Goal: Use online tool/utility: Utilize a website feature to perform a specific function

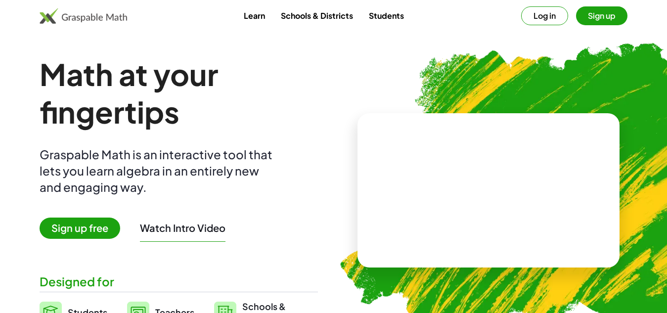
click at [601, 18] on button "Sign up" at bounding box center [601, 15] width 51 height 19
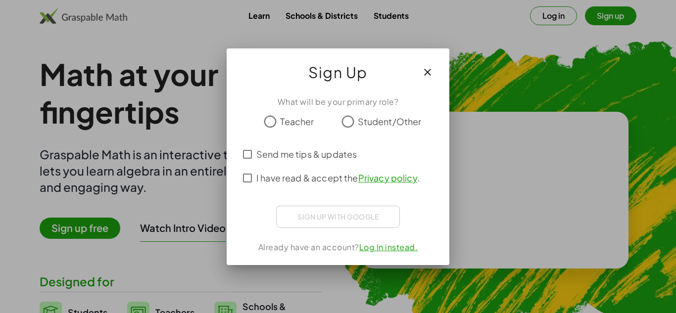
click at [563, 16] on div at bounding box center [338, 156] width 676 height 313
drag, startPoint x: 432, startPoint y: 71, endPoint x: 568, endPoint y: 33, distance: 140.8
click at [432, 70] on icon "button" at bounding box center [428, 72] width 12 height 12
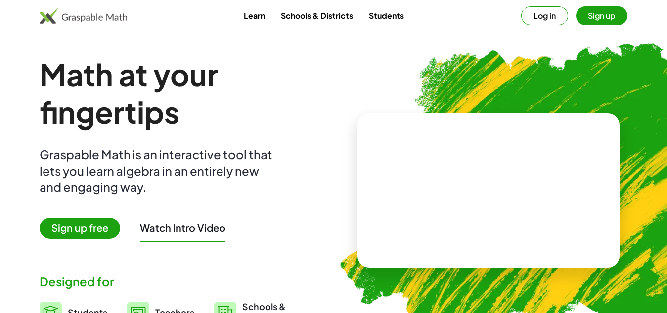
click at [552, 17] on button "Log in" at bounding box center [544, 15] width 47 height 19
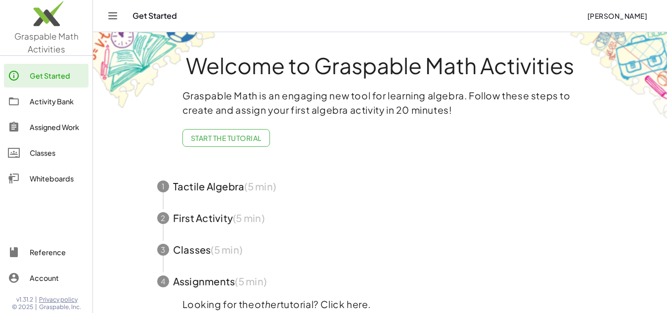
click at [57, 21] on img at bounding box center [46, 16] width 93 height 42
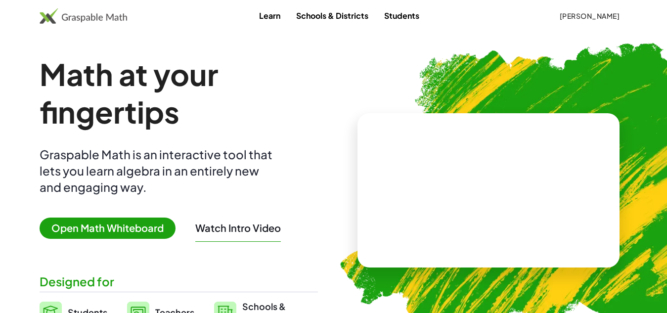
scroll to position [99, 0]
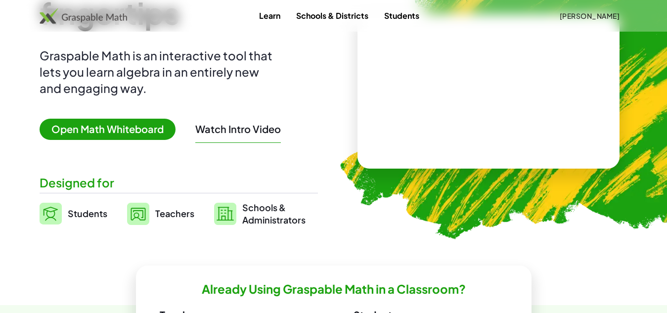
click at [133, 127] on span "Open Math Whiteboard" at bounding box center [108, 129] width 136 height 21
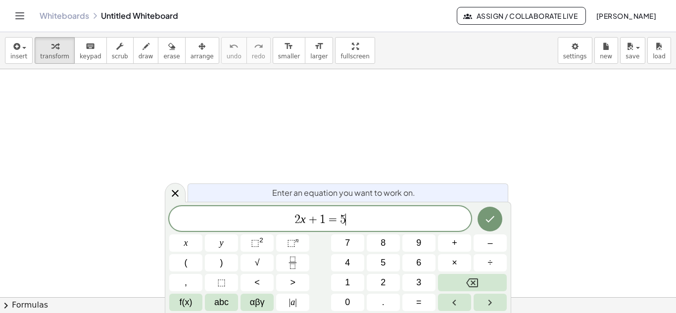
click at [351, 214] on span "2 x + 1 = 5 ​" at bounding box center [320, 220] width 302 height 14
drag, startPoint x: 327, startPoint y: 218, endPoint x: 293, endPoint y: 218, distance: 33.2
click at [293, 218] on span "2 x + 1 = 5" at bounding box center [320, 220] width 302 height 14
click at [296, 261] on icon "Fraction" at bounding box center [292, 263] width 12 height 12
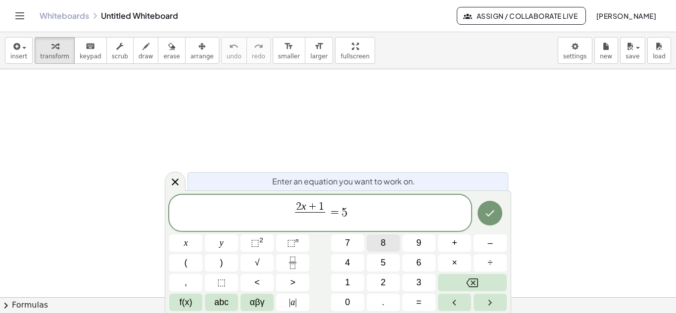
click at [376, 247] on button "8" at bounding box center [383, 243] width 33 height 17
click at [360, 207] on span "2 x + 1 8 ​ ​ = 5" at bounding box center [320, 214] width 302 height 26
click at [493, 216] on icon "Done" at bounding box center [490, 213] width 12 height 12
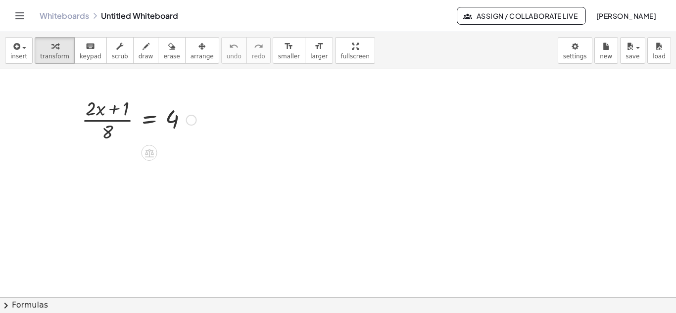
click at [107, 132] on div at bounding box center [139, 119] width 125 height 49
drag, startPoint x: 140, startPoint y: 156, endPoint x: 151, endPoint y: 156, distance: 11.9
click at [151, 156] on icon at bounding box center [149, 153] width 10 height 10
click at [106, 132] on div at bounding box center [139, 119] width 125 height 49
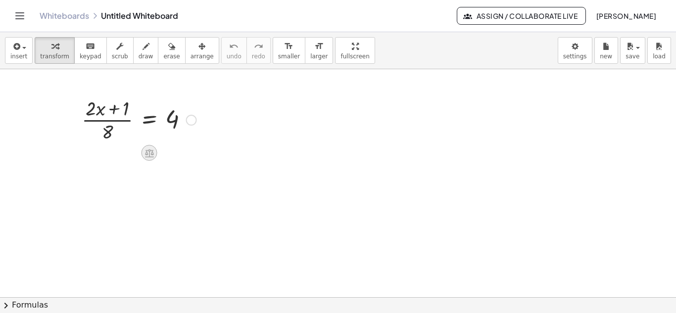
click at [146, 152] on icon at bounding box center [149, 153] width 9 height 8
click at [143, 151] on div "×" at bounding box center [150, 153] width 16 height 16
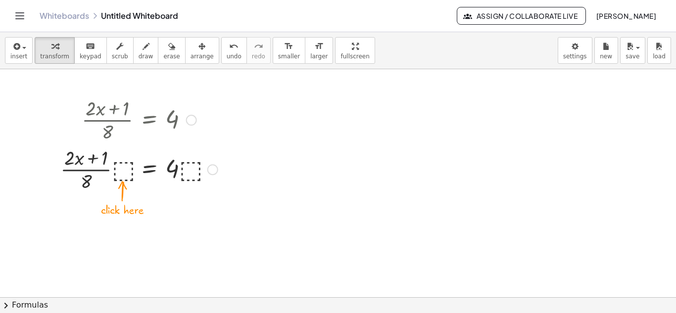
click at [124, 167] on div at bounding box center [138, 168] width 167 height 49
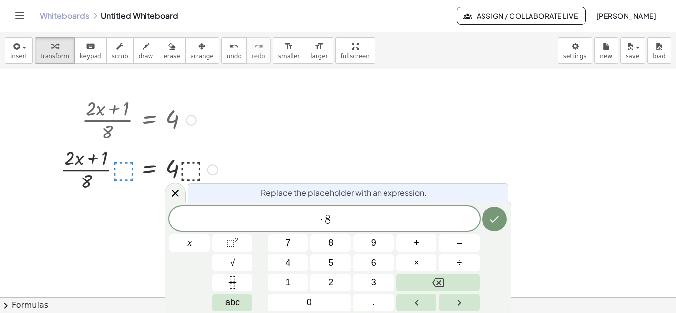
click at [191, 169] on div at bounding box center [138, 168] width 167 height 49
click at [492, 221] on icon "Done" at bounding box center [494, 219] width 9 height 6
click at [497, 224] on icon "Done" at bounding box center [494, 219] width 12 height 12
drag, startPoint x: 325, startPoint y: 221, endPoint x: 310, endPoint y: 220, distance: 15.4
click at [310, 220] on span "· 8" at bounding box center [324, 220] width 310 height 14
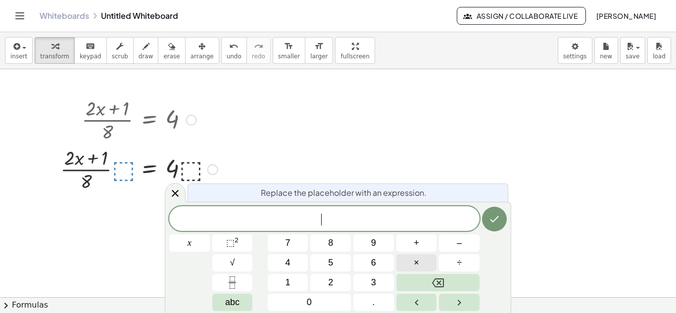
click at [419, 259] on button "×" at bounding box center [416, 262] width 41 height 17
click at [329, 245] on span "8" at bounding box center [330, 243] width 5 height 13
click at [491, 221] on icon "Done" at bounding box center [494, 219] width 9 height 6
click at [174, 192] on icon at bounding box center [175, 193] width 7 height 7
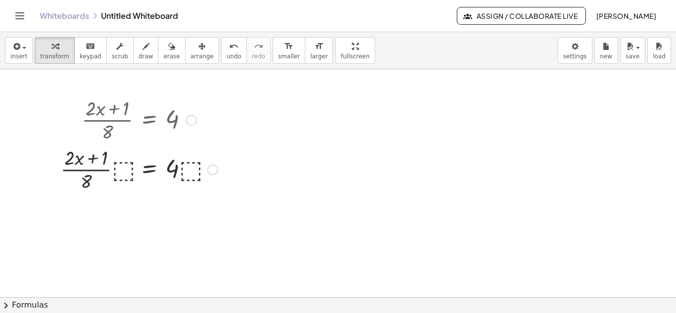
click at [122, 166] on div at bounding box center [138, 168] width 167 height 49
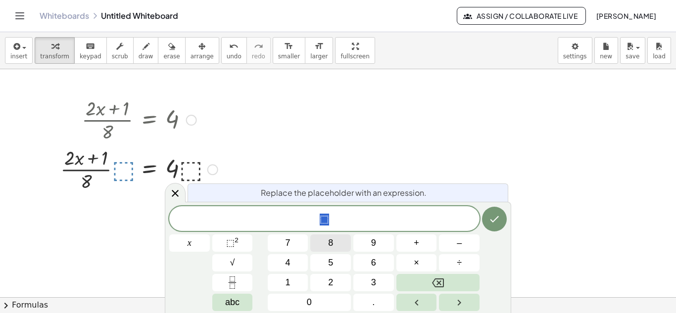
click at [333, 243] on span "8" at bounding box center [330, 243] width 5 height 13
click at [506, 224] on div at bounding box center [494, 219] width 25 height 26
click at [181, 189] on icon at bounding box center [175, 194] width 12 height 12
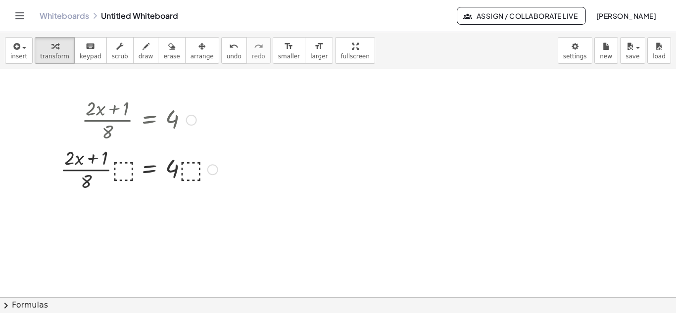
click at [212, 171] on div at bounding box center [212, 169] width 11 height 11
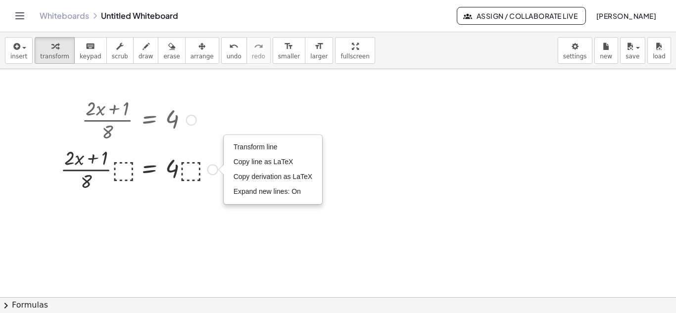
click at [214, 168] on div "Transform line Copy line as LaTeX Copy derivation as LaTeX Expand new lines: On" at bounding box center [212, 169] width 11 height 11
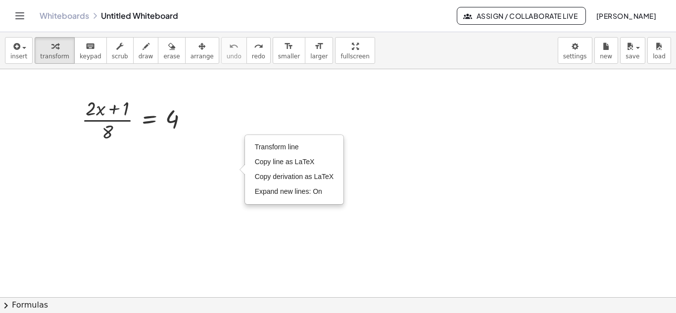
drag, startPoint x: 64, startPoint y: 82, endPoint x: 210, endPoint y: 147, distance: 159.9
click at [210, 147] on div at bounding box center [338, 297] width 676 height 456
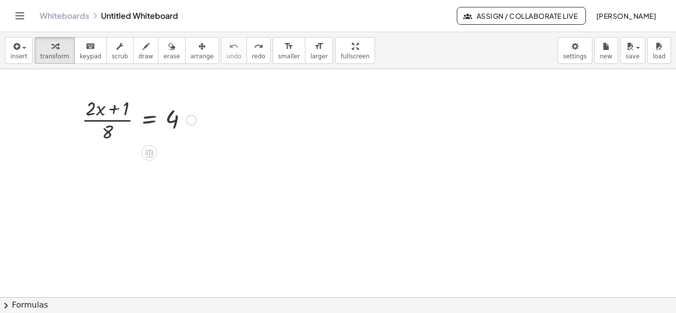
click at [193, 118] on div at bounding box center [191, 120] width 11 height 11
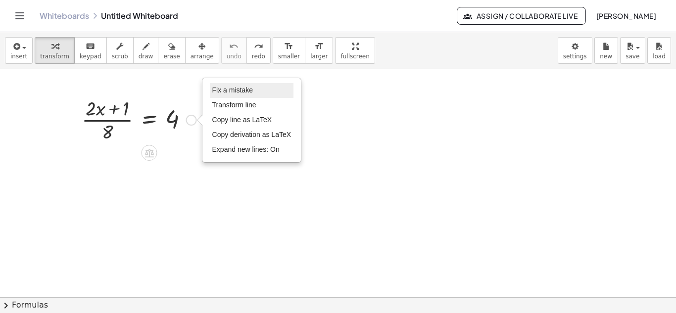
click at [255, 91] on li "Fix a mistake" at bounding box center [252, 90] width 84 height 15
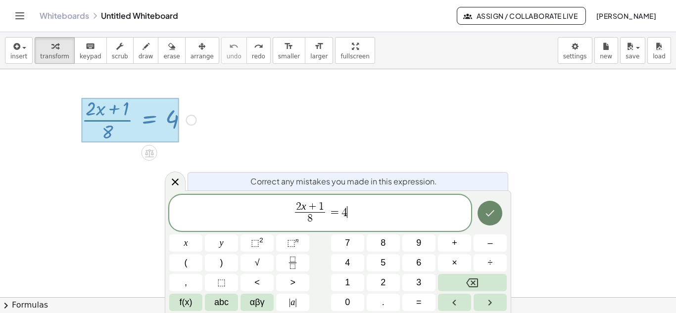
click at [492, 212] on icon "Done" at bounding box center [490, 213] width 9 height 6
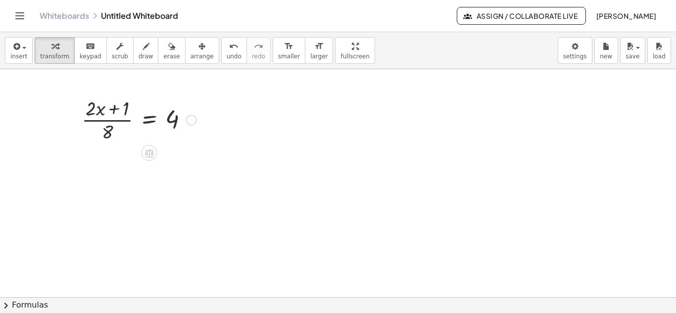
click at [192, 120] on div "Fix a mistake Transform line Copy line as LaTeX Copy derivation as LaTeX Expand…" at bounding box center [191, 120] width 11 height 11
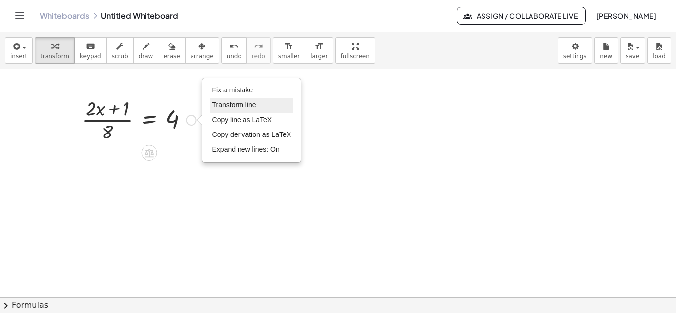
click at [234, 105] on span "Transform line" at bounding box center [234, 105] width 44 height 8
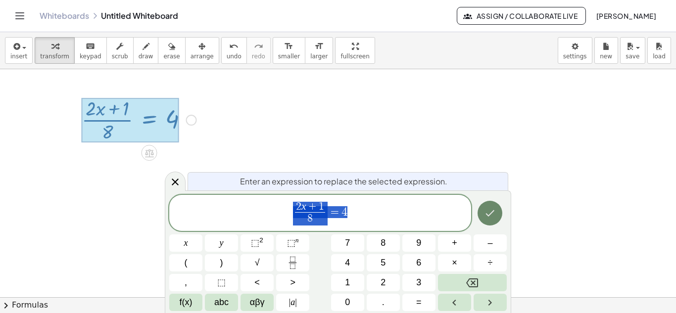
click at [492, 212] on icon "Done" at bounding box center [490, 213] width 9 height 6
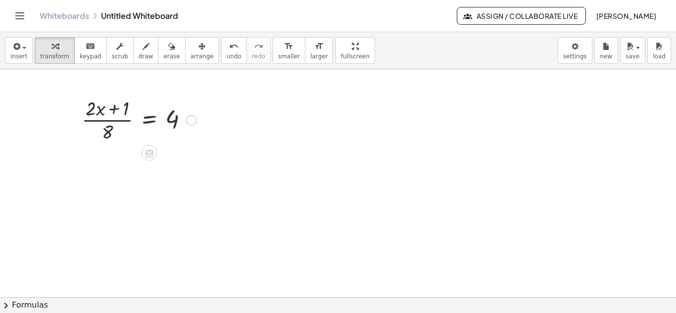
click at [247, 114] on div at bounding box center [338, 297] width 676 height 456
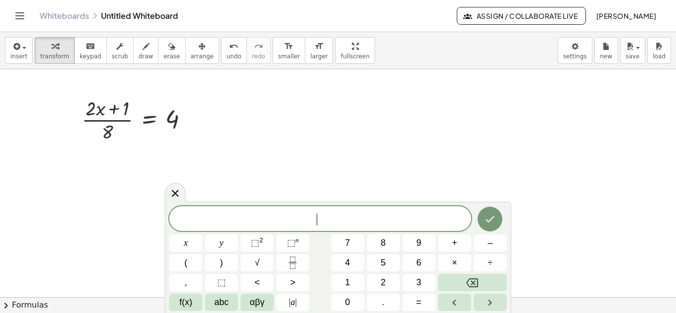
click at [498, 215] on button "Done" at bounding box center [489, 219] width 25 height 25
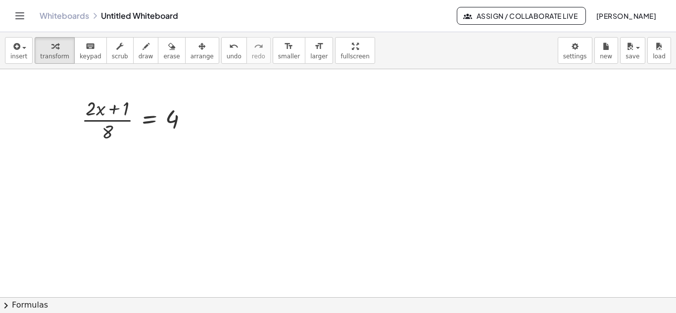
click at [148, 182] on div at bounding box center [338, 297] width 676 height 456
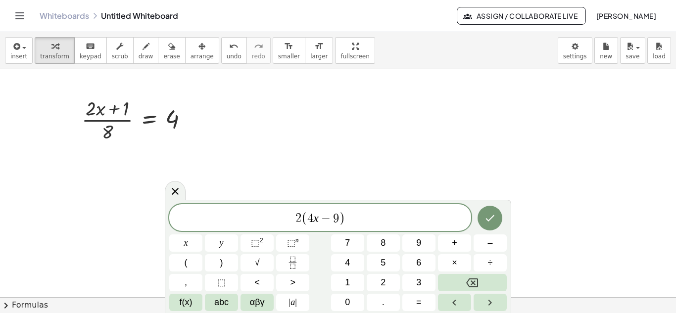
click at [494, 218] on icon "Done" at bounding box center [490, 218] width 12 height 12
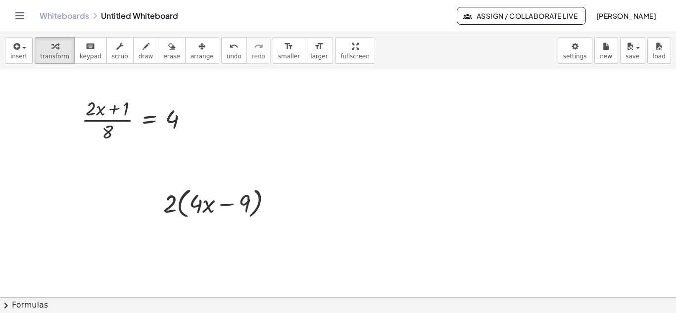
click at [369, 140] on div at bounding box center [338, 297] width 676 height 456
click at [533, 156] on div "· 4 · ( − · 8 · x + 6 )" at bounding box center [451, 161] width 165 height 43
click at [524, 160] on div at bounding box center [522, 161] width 11 height 11
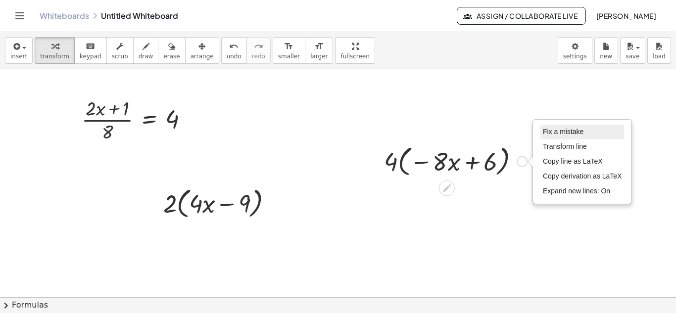
click at [550, 129] on span "Fix a mistake" at bounding box center [563, 132] width 41 height 8
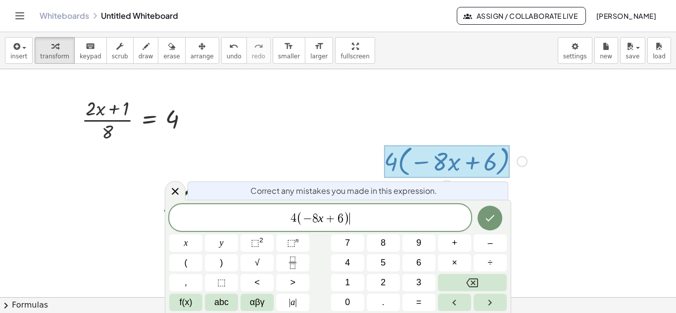
click at [374, 221] on span "4 ( − 8 x + 6 ) ​" at bounding box center [320, 218] width 302 height 16
click at [495, 221] on icon "Done" at bounding box center [490, 218] width 12 height 12
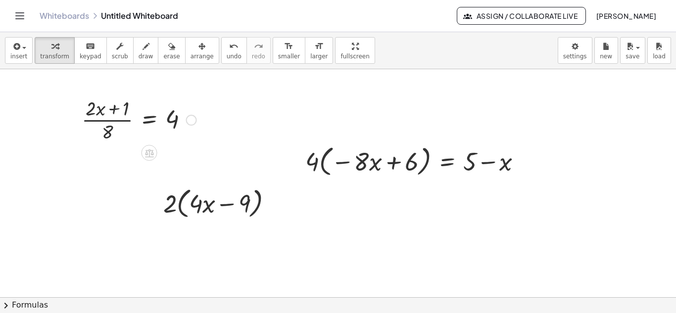
click at [126, 116] on div at bounding box center [139, 119] width 125 height 49
click at [161, 118] on div at bounding box center [139, 119] width 125 height 49
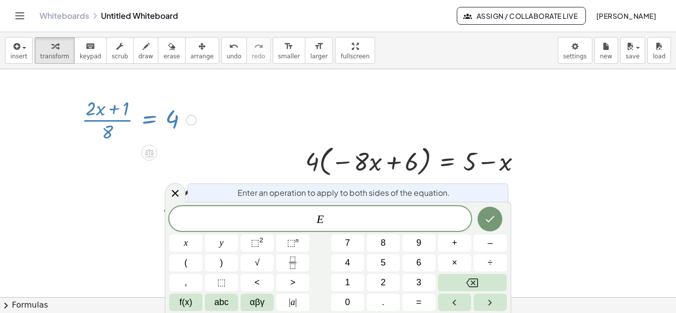
click at [194, 122] on div at bounding box center [191, 120] width 11 height 11
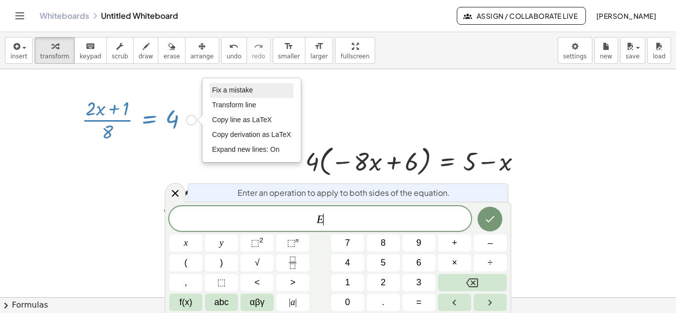
click at [228, 94] on span "Fix a mistake" at bounding box center [232, 90] width 41 height 8
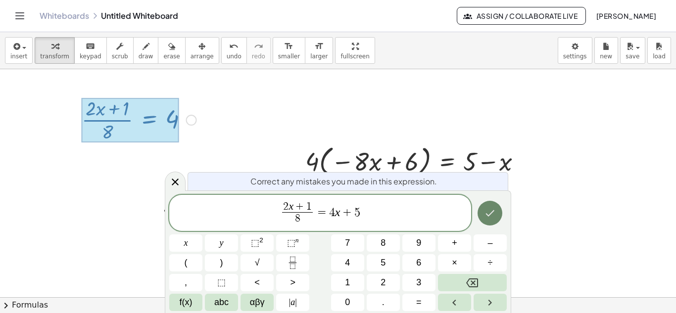
click at [494, 212] on icon "Done" at bounding box center [490, 213] width 12 height 12
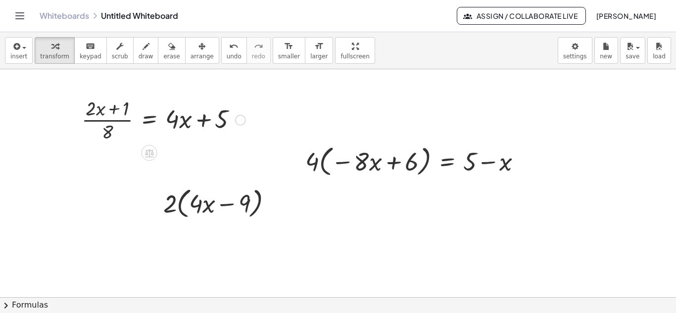
click at [239, 120] on div "Fix a mistake Transform line Copy line as LaTeX Copy derivation as LaTeX Expand…" at bounding box center [240, 120] width 11 height 11
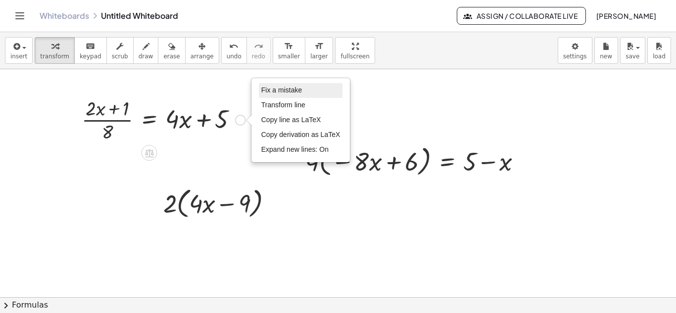
click at [274, 92] on span "Fix a mistake" at bounding box center [281, 90] width 41 height 8
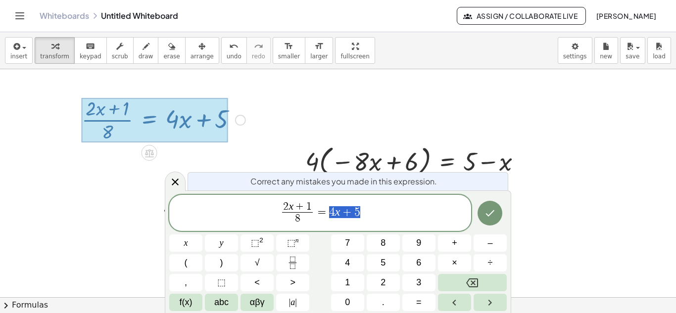
drag, startPoint x: 373, startPoint y: 210, endPoint x: 329, endPoint y: 210, distance: 43.5
click at [329, 210] on span "2 x + 1 8 ​ = 4 x + 5" at bounding box center [320, 214] width 302 height 26
click at [299, 211] on span "2 x + 1 8 ​ ​" at bounding box center [320, 214] width 302 height 26
click at [497, 216] on button "Done" at bounding box center [489, 213] width 25 height 25
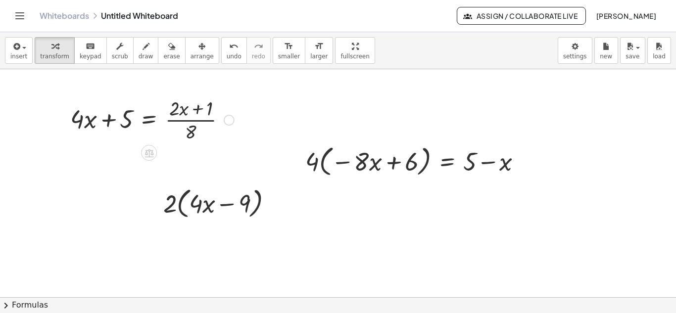
click at [229, 118] on div "Fix a mistake Transform line Copy line as LaTeX Copy derivation as LaTeX Expand…" at bounding box center [229, 120] width 11 height 11
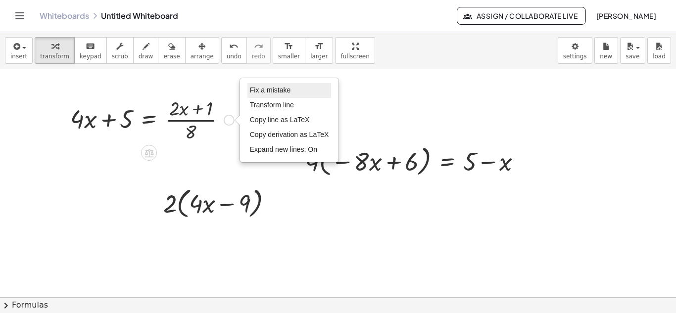
click at [269, 86] on li "Fix a mistake" at bounding box center [289, 90] width 84 height 15
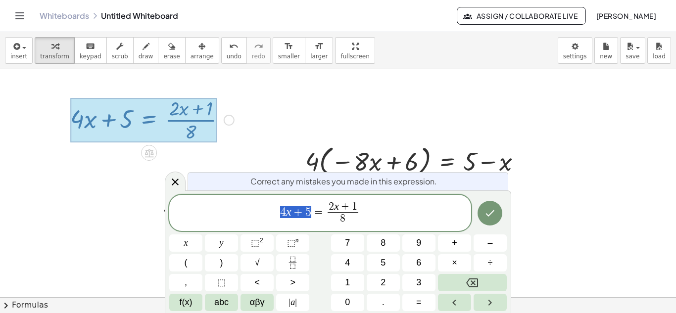
drag, startPoint x: 312, startPoint y: 213, endPoint x: 282, endPoint y: 213, distance: 30.2
click at [282, 213] on span "4 x + 5 = 2 x + 1 8 ​" at bounding box center [320, 214] width 302 height 26
click at [492, 210] on icon "Done" at bounding box center [490, 213] width 12 height 12
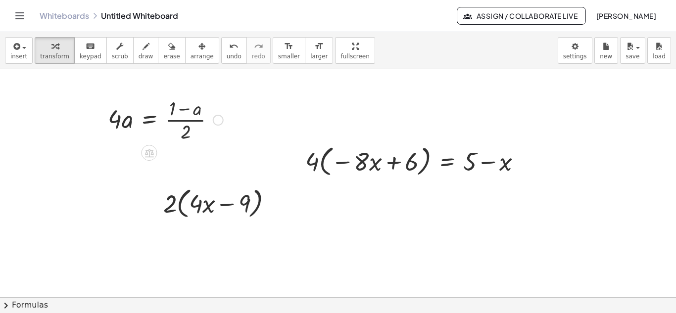
click at [173, 105] on div at bounding box center [165, 119] width 125 height 49
click at [218, 119] on div "Fix a mistake Transform line Copy line as LaTeX Copy derivation as LaTeX Expand…" at bounding box center [218, 120] width 11 height 11
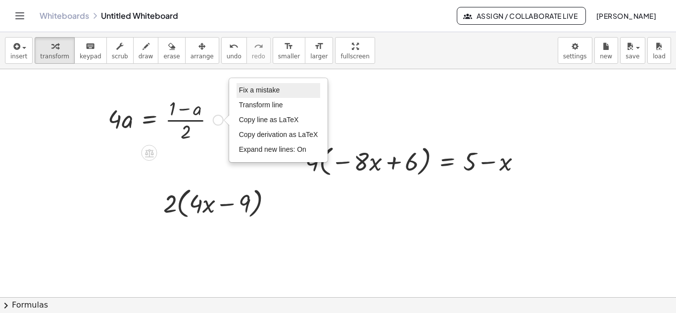
click at [242, 92] on span "Fix a mistake" at bounding box center [259, 90] width 41 height 8
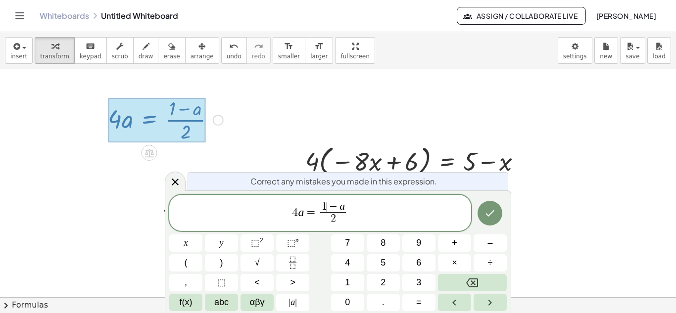
click at [327, 208] on span "−" at bounding box center [333, 207] width 13 height 11
click at [491, 214] on icon "Done" at bounding box center [490, 213] width 9 height 6
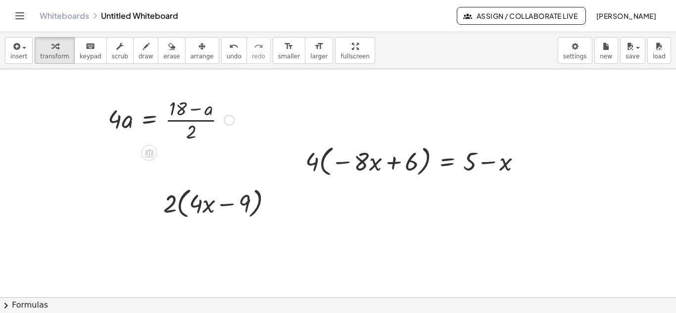
click at [190, 136] on div at bounding box center [171, 119] width 136 height 49
click at [228, 123] on div "Fix a mistake Transform line Copy line as LaTeX Copy derivation as LaTeX Expand…" at bounding box center [229, 120] width 11 height 11
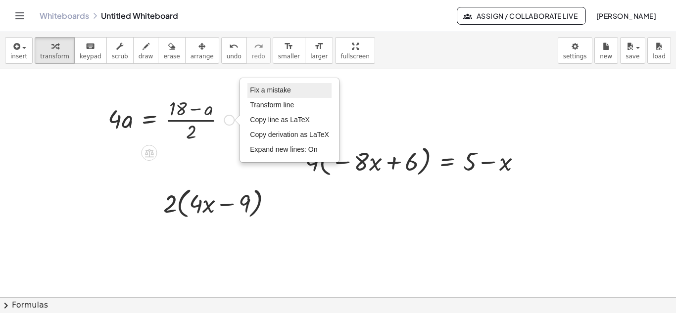
click at [262, 94] on span "Fix a mistake" at bounding box center [270, 90] width 41 height 8
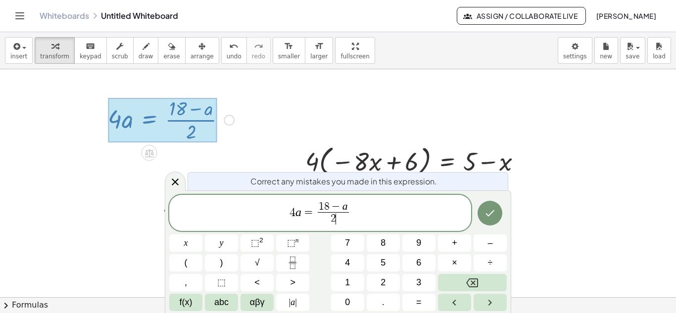
click at [335, 221] on span "2 ​" at bounding box center [333, 218] width 31 height 13
click at [498, 216] on button "Done" at bounding box center [489, 213] width 25 height 25
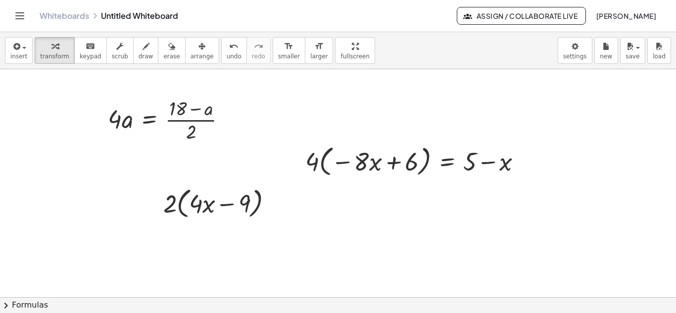
click at [301, 260] on div at bounding box center [338, 297] width 676 height 456
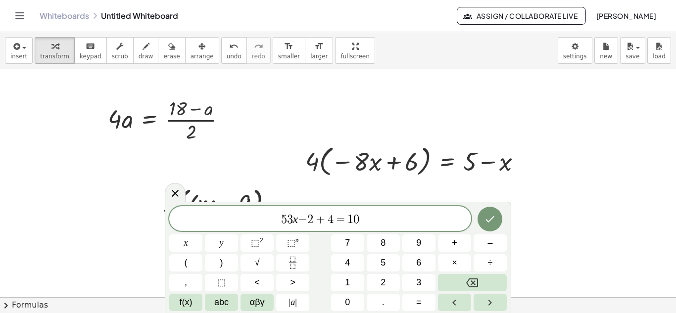
click at [289, 217] on span "3" at bounding box center [290, 220] width 6 height 12
drag, startPoint x: 308, startPoint y: 220, endPoint x: 284, endPoint y: 217, distance: 23.9
click at [293, 265] on icon "Fraction" at bounding box center [292, 263] width 12 height 12
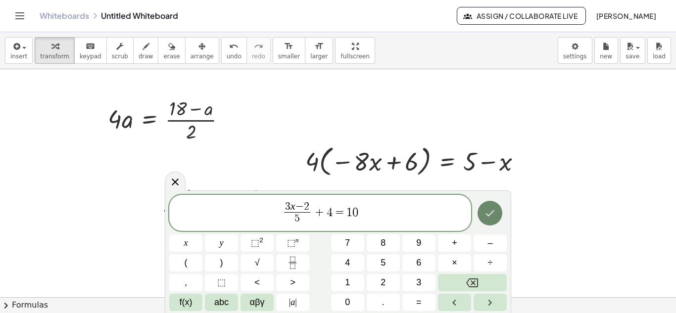
click at [500, 213] on button "Done" at bounding box center [489, 213] width 25 height 25
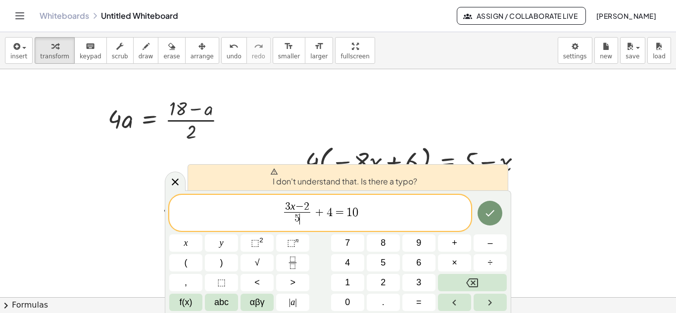
click at [311, 216] on span "3 x − 2 5 ​ ​" at bounding box center [297, 214] width 31 height 24
click at [341, 214] on span "=" at bounding box center [339, 212] width 14 height 12
click at [356, 213] on span "0" at bounding box center [355, 212] width 6 height 12
click at [496, 215] on button "Done" at bounding box center [489, 213] width 25 height 25
click at [309, 214] on span "5" at bounding box center [297, 218] width 26 height 13
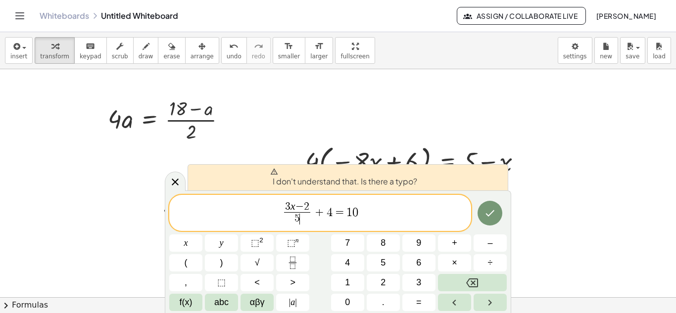
click at [310, 212] on span "3 x − 2" at bounding box center [297, 207] width 26 height 11
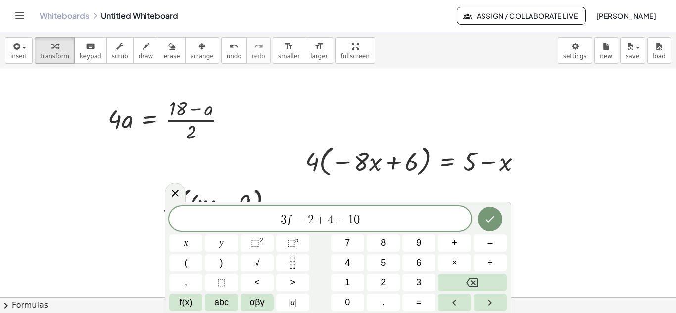
click at [315, 217] on span "+" at bounding box center [321, 220] width 14 height 12
click at [292, 265] on icon "Fraction" at bounding box center [292, 263] width 12 height 12
click at [322, 220] on span "+" at bounding box center [327, 219] width 14 height 12
click at [300, 254] on button "Fraction" at bounding box center [292, 262] width 33 height 17
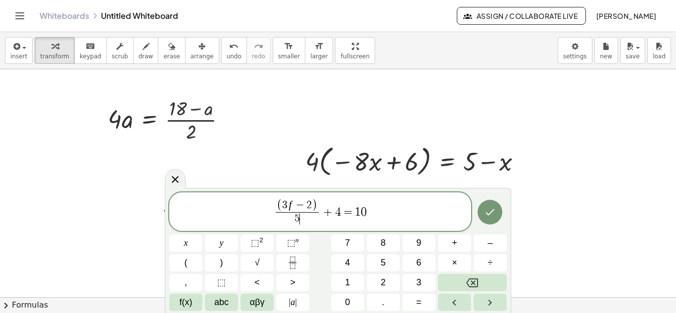
click at [280, 201] on span "(" at bounding box center [279, 205] width 5 height 13
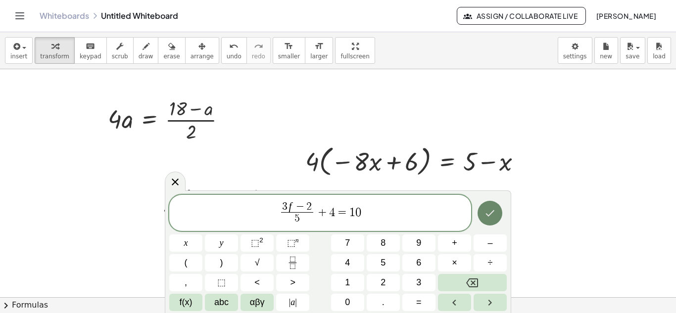
click at [486, 208] on icon "Done" at bounding box center [490, 213] width 12 height 12
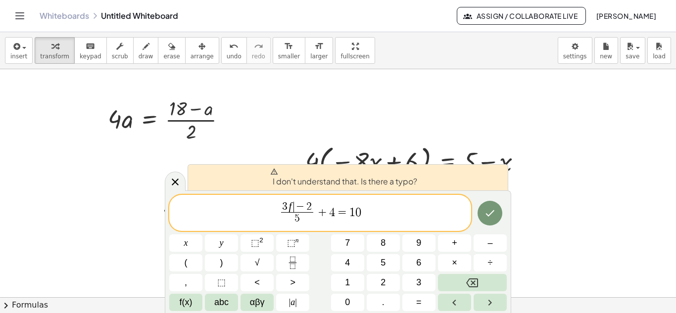
click at [291, 209] on var "f" at bounding box center [289, 206] width 3 height 12
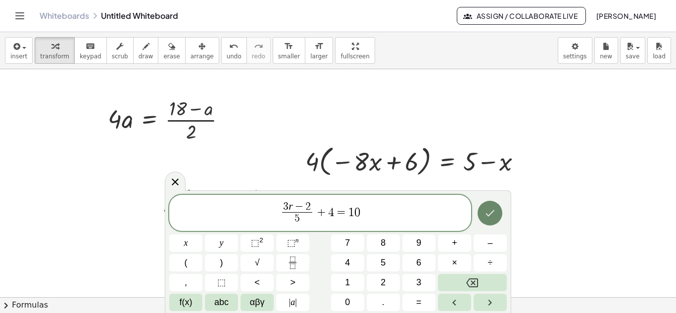
click at [497, 213] on button "Done" at bounding box center [489, 213] width 25 height 25
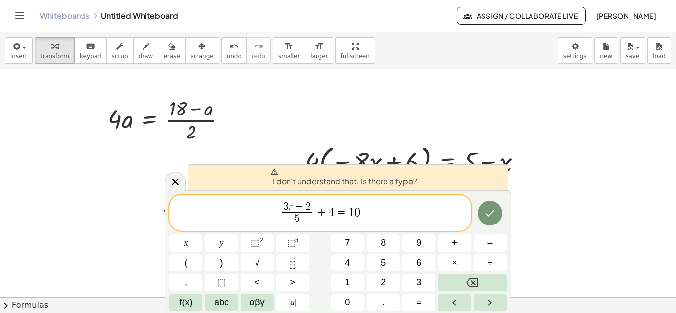
click at [315, 215] on span "+" at bounding box center [321, 212] width 14 height 12
click at [324, 213] on span "+" at bounding box center [321, 212] width 14 height 12
drag, startPoint x: 368, startPoint y: 210, endPoint x: 332, endPoint y: 210, distance: 36.1
click at [332, 210] on span "3 r − 2 ​ 5 ​ + 4 = 1 0" at bounding box center [320, 214] width 302 height 26
click at [173, 182] on icon at bounding box center [175, 182] width 12 height 12
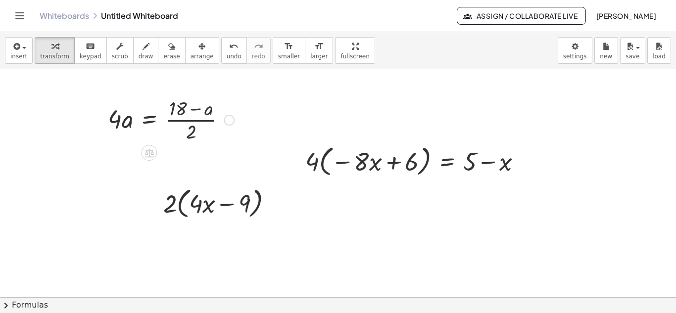
click at [197, 124] on div at bounding box center [171, 119] width 136 height 49
click at [234, 121] on div "Fix a mistake Transform line Copy line as LaTeX Copy derivation as LaTeX Expand…" at bounding box center [229, 120] width 11 height 11
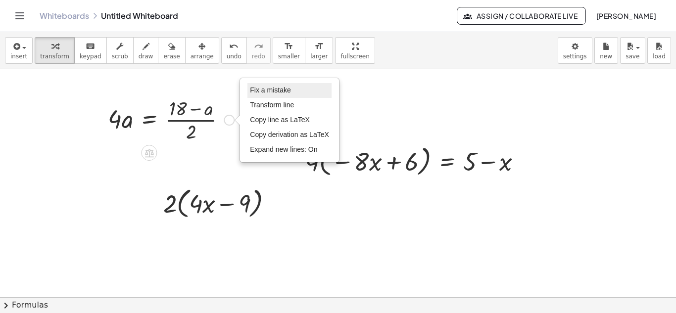
click at [265, 83] on li "Fix a mistake" at bounding box center [289, 90] width 84 height 15
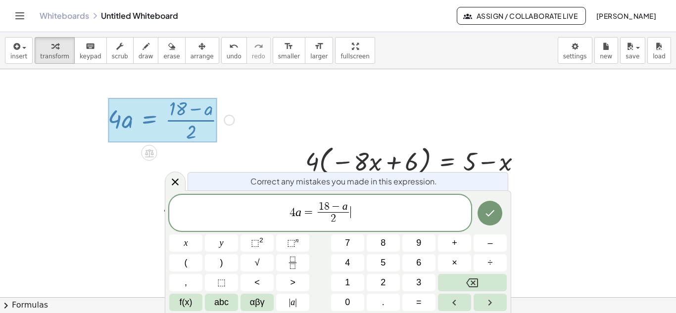
click at [313, 213] on span "=" at bounding box center [308, 212] width 14 height 12
click at [328, 218] on span "2 ​" at bounding box center [320, 218] width 29 height 13
click at [316, 209] on span "−" at bounding box center [321, 207] width 13 height 11
click at [352, 211] on span "5 ​ − 2 t ​" at bounding box center [320, 214] width 302 height 26
click at [489, 213] on icon "Done" at bounding box center [490, 213] width 12 height 12
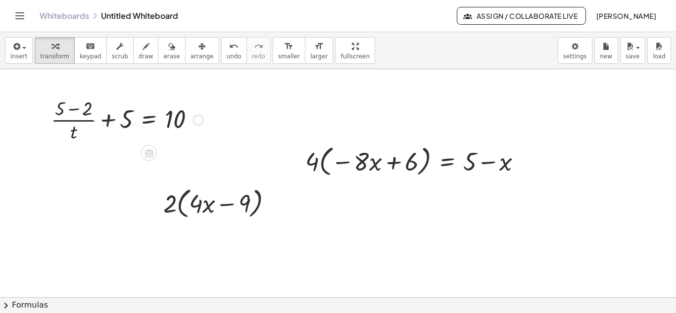
click at [75, 107] on div at bounding box center [127, 119] width 162 height 49
click at [144, 117] on div at bounding box center [127, 119] width 162 height 49
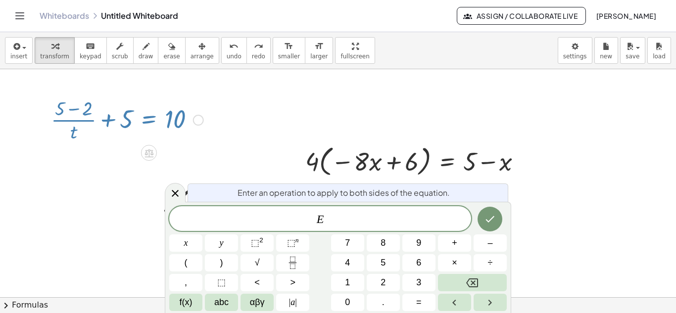
click at [198, 122] on div at bounding box center [198, 120] width 11 height 11
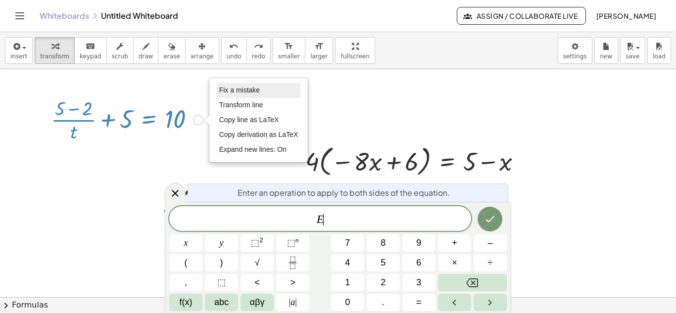
click at [224, 94] on span "Fix a mistake" at bounding box center [239, 90] width 41 height 8
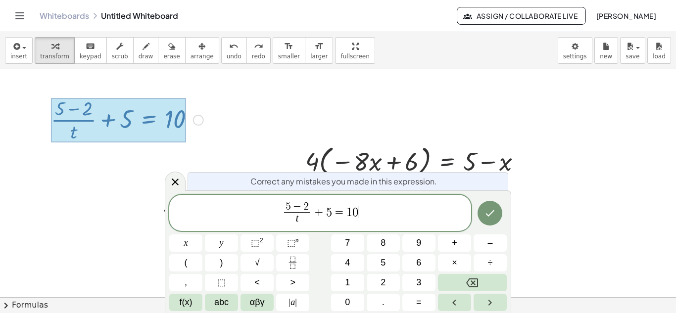
click at [313, 208] on span "+" at bounding box center [319, 212] width 14 height 12
click at [354, 211] on span "5 − 2 t ​ = 1 0 ​" at bounding box center [320, 214] width 302 height 26
click at [498, 214] on button "Done" at bounding box center [489, 213] width 25 height 25
